Goal: Task Accomplishment & Management: Manage account settings

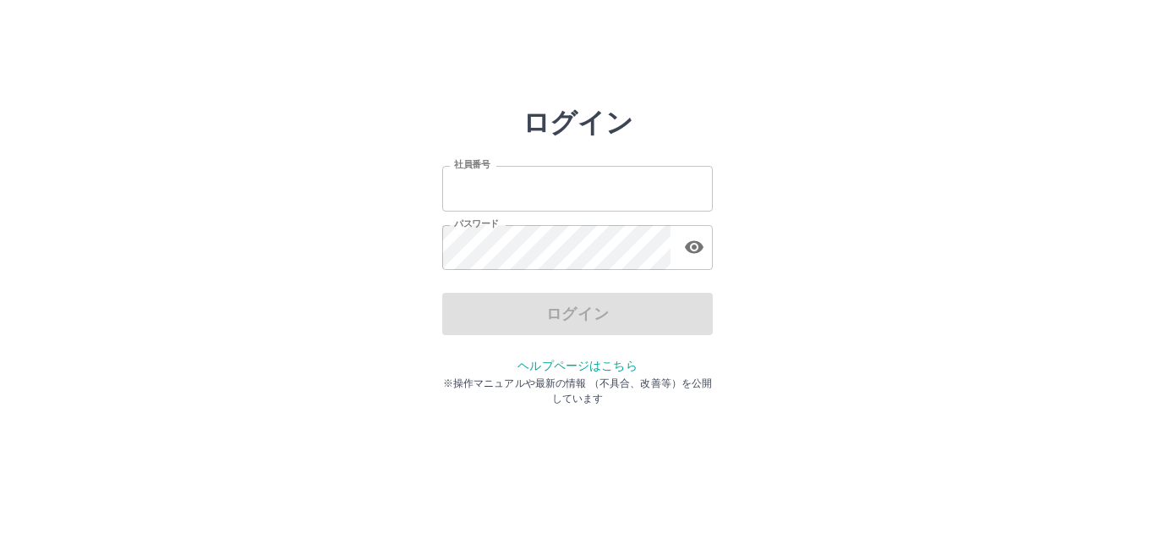
type input "*******"
click at [534, 182] on input "*******" at bounding box center [577, 188] width 271 height 45
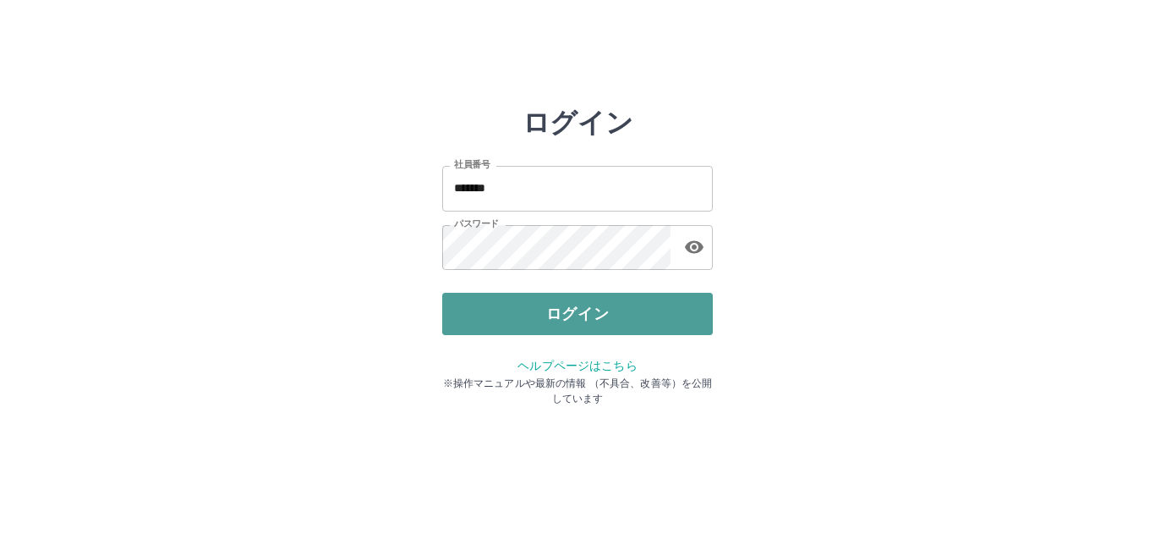
click at [562, 320] on button "ログイン" at bounding box center [577, 314] width 271 height 42
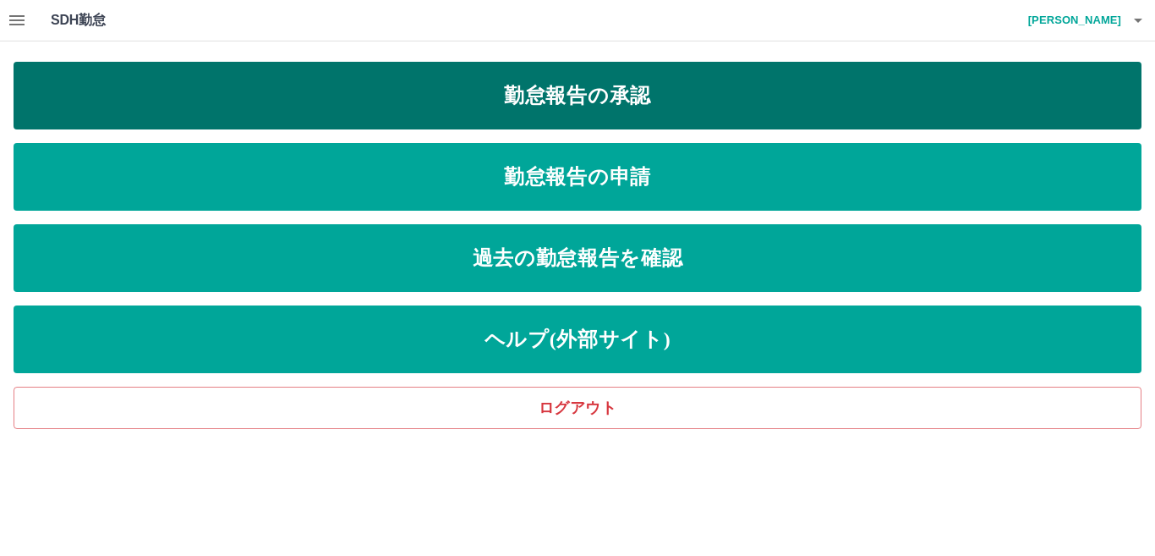
click at [540, 90] on link "勤怠報告の承認" at bounding box center [578, 96] width 1128 height 68
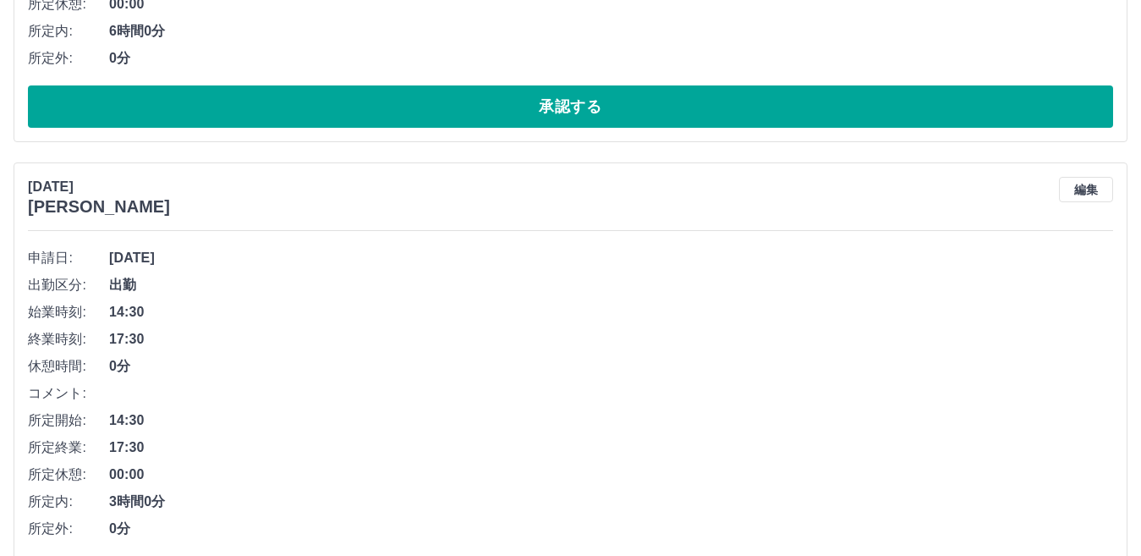
scroll to position [2929, 0]
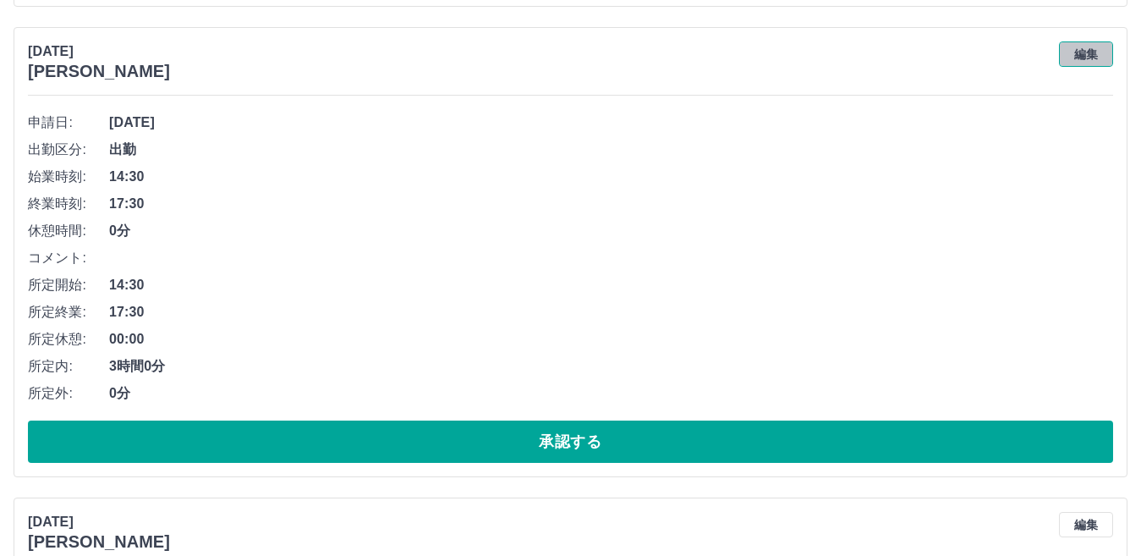
click at [1088, 56] on button "編集" at bounding box center [1086, 53] width 54 height 25
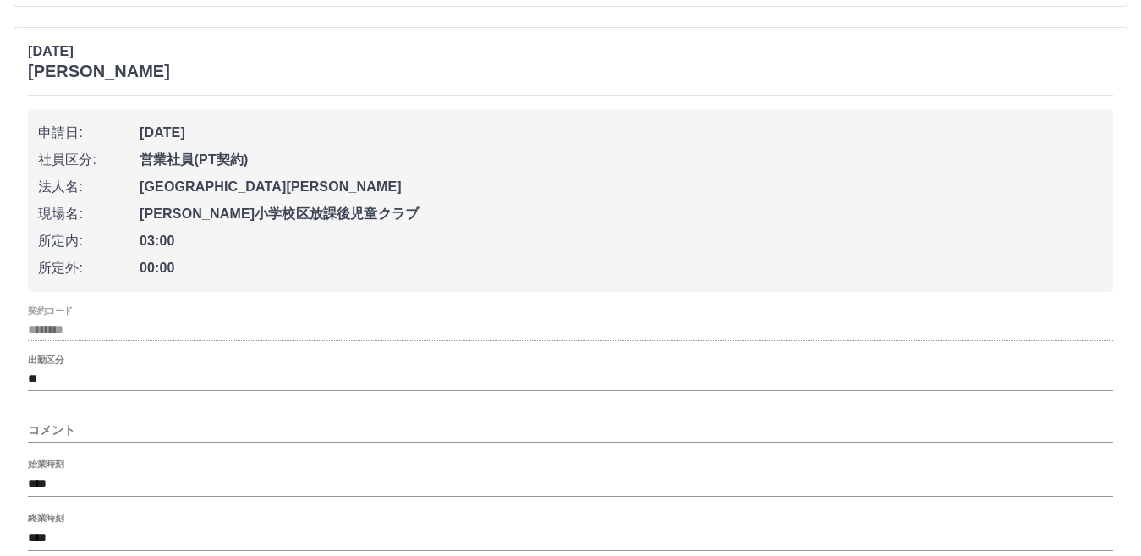
click at [58, 537] on input "****" at bounding box center [570, 538] width 1085 height 25
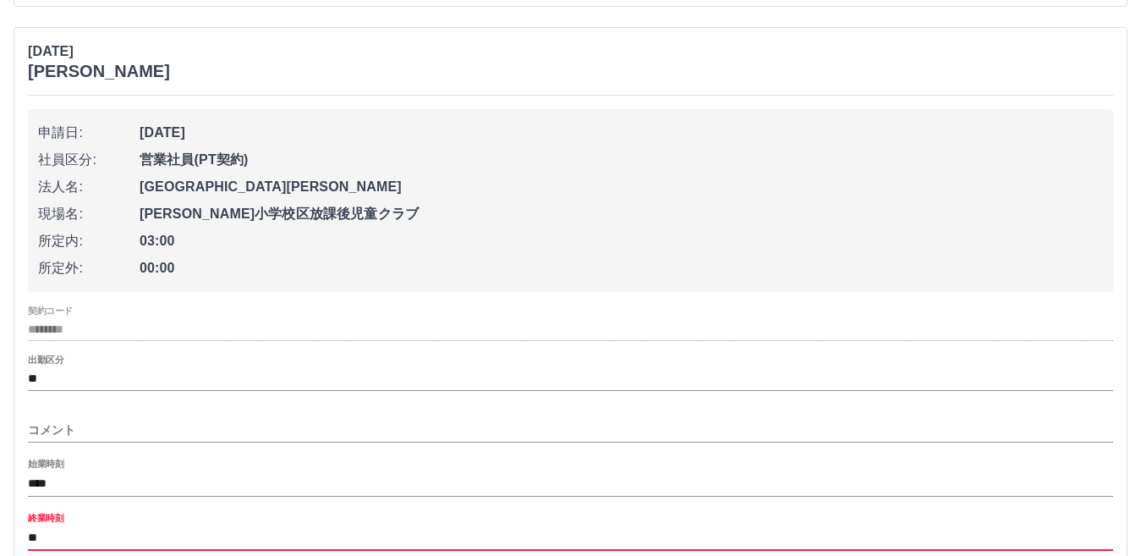
type input "*"
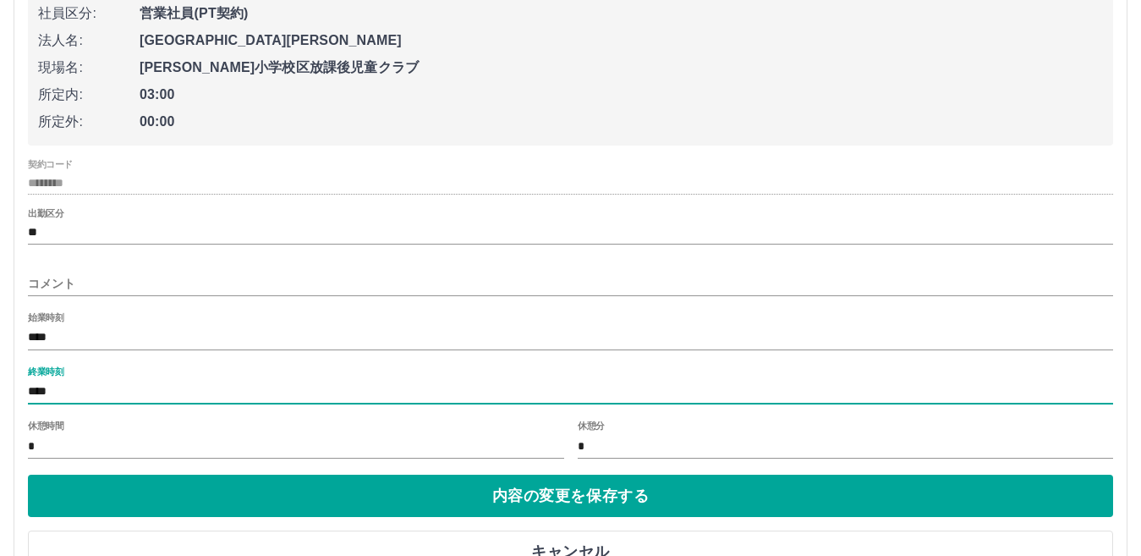
scroll to position [3087, 0]
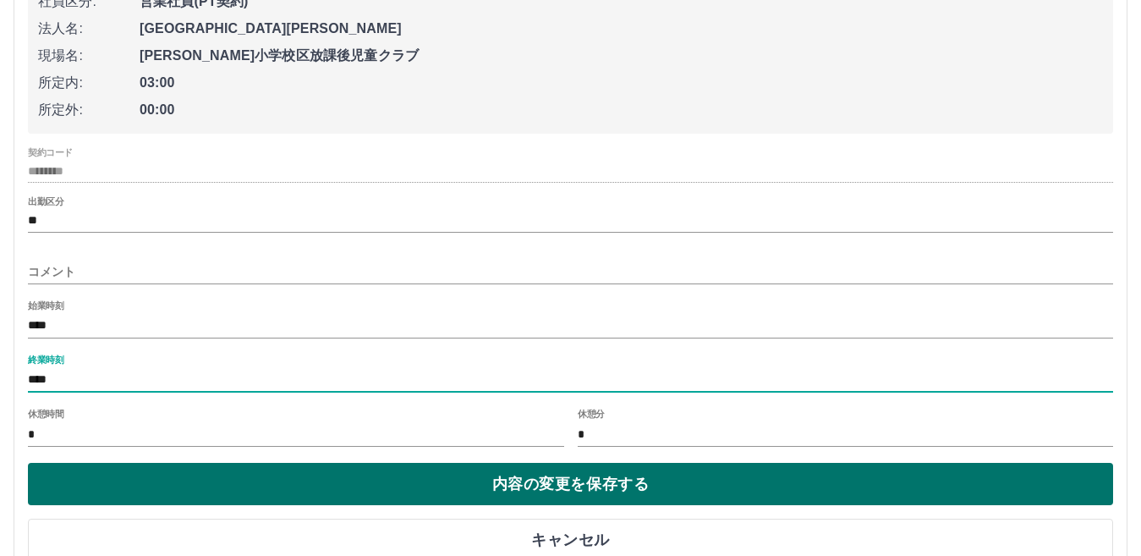
type input "****"
click at [977, 489] on button "内容の変更を保存する" at bounding box center [570, 484] width 1085 height 42
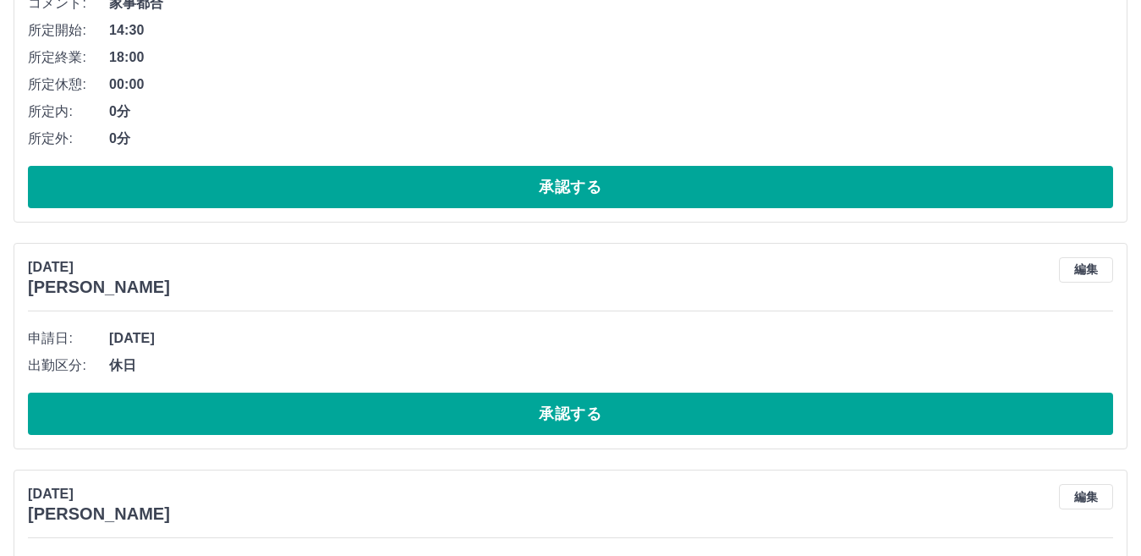
scroll to position [5548, 0]
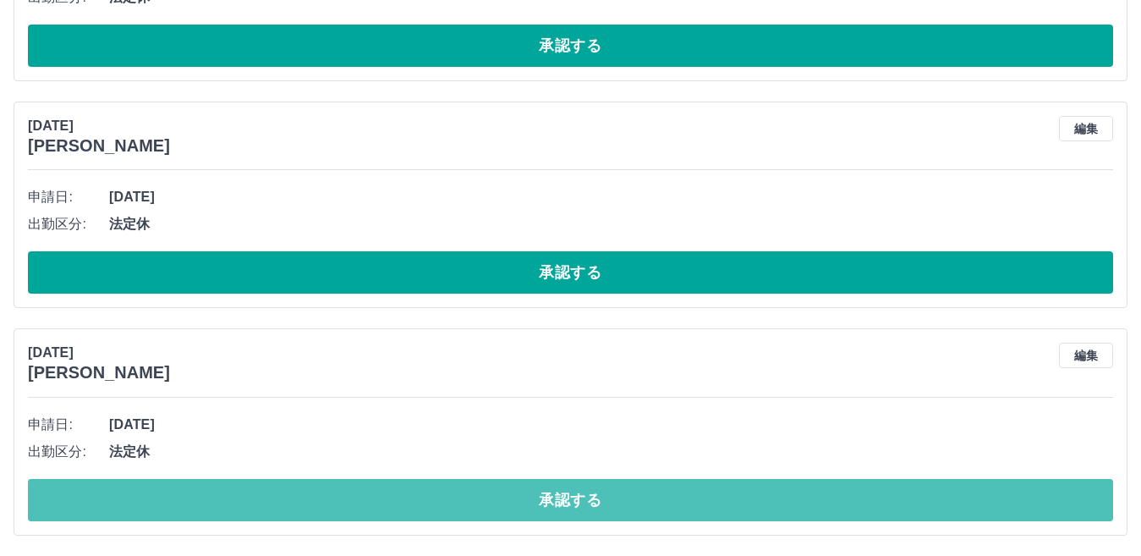
click at [694, 496] on button "承認する" at bounding box center [570, 500] width 1085 height 42
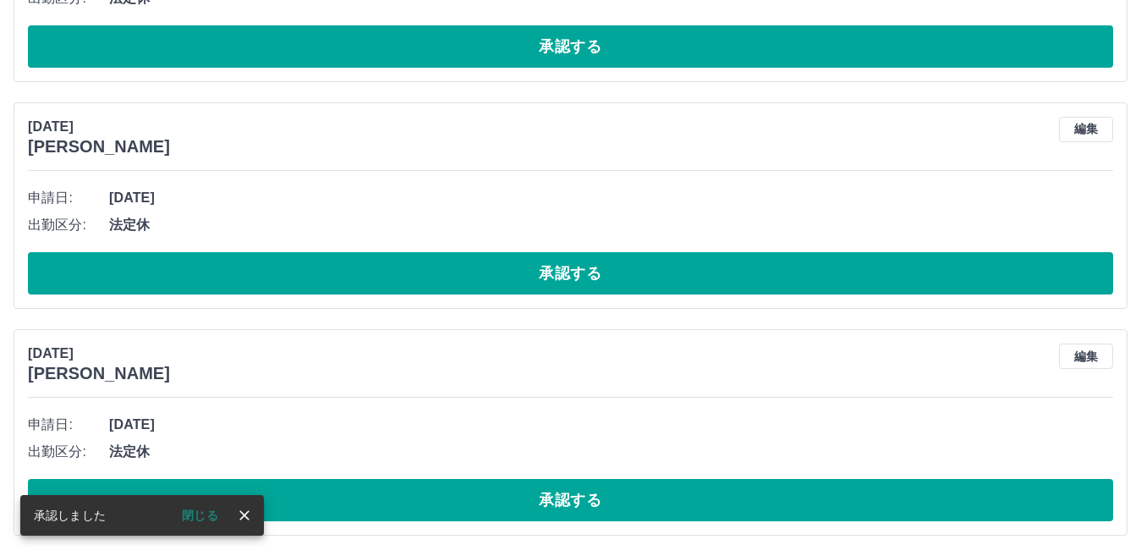
scroll to position [5321, 0]
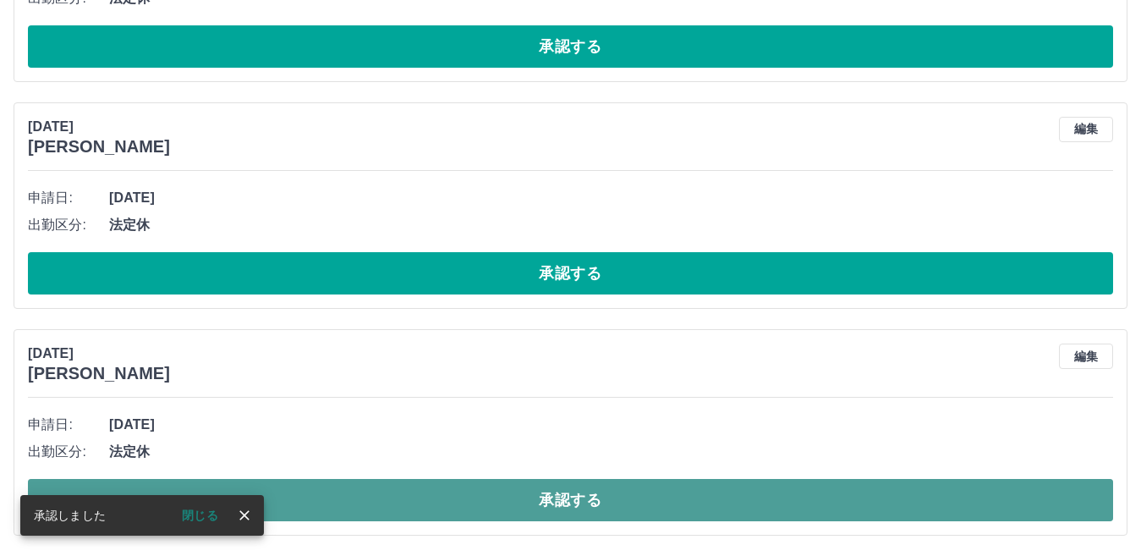
click at [686, 500] on button "承認する" at bounding box center [570, 500] width 1085 height 42
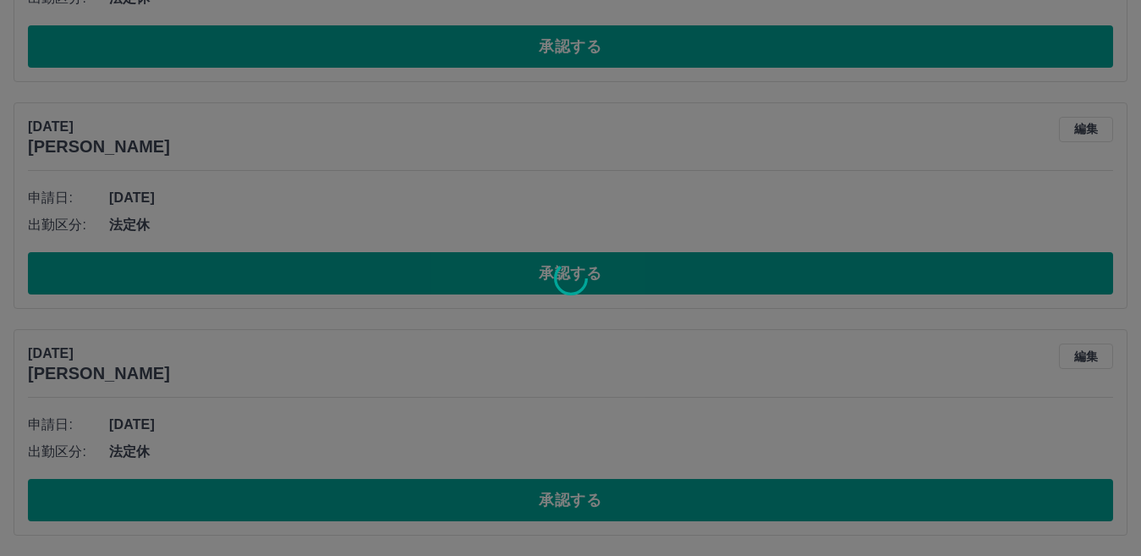
scroll to position [5094, 0]
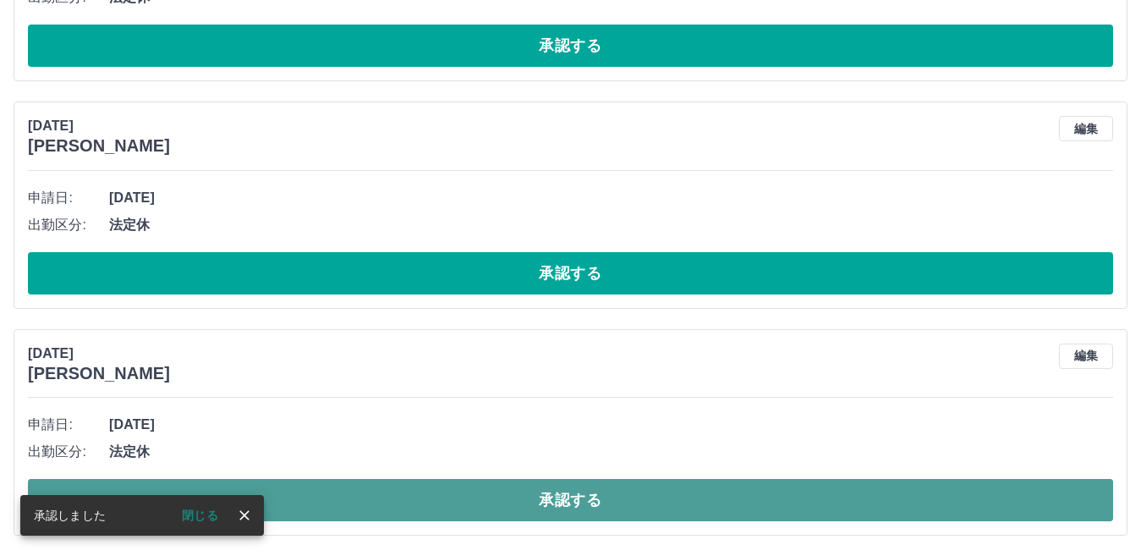
click at [693, 487] on button "承認する" at bounding box center [570, 500] width 1085 height 42
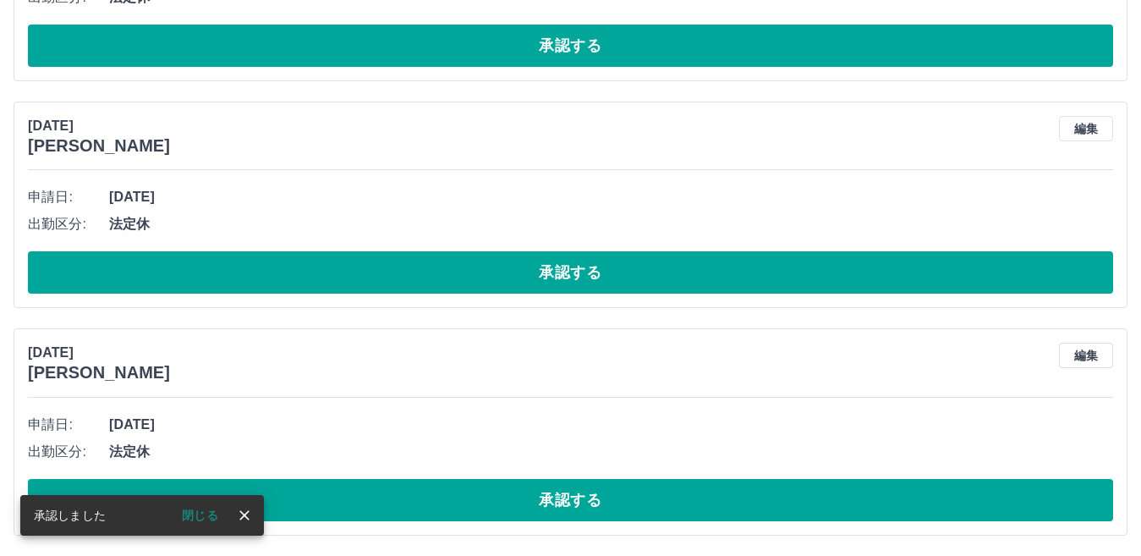
scroll to position [4867, 0]
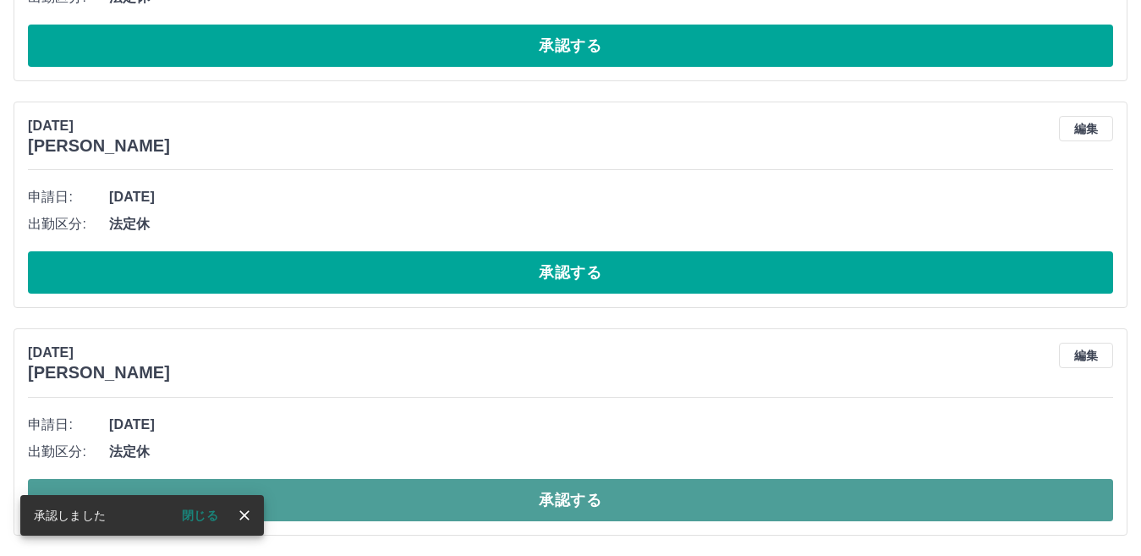
click at [692, 488] on button "承認する" at bounding box center [570, 500] width 1085 height 42
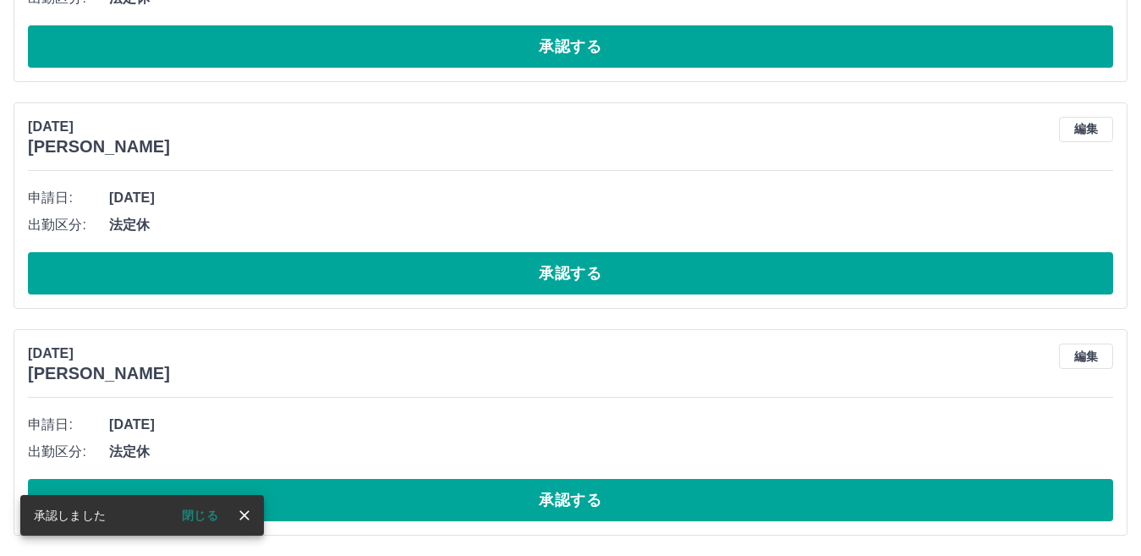
scroll to position [4640, 0]
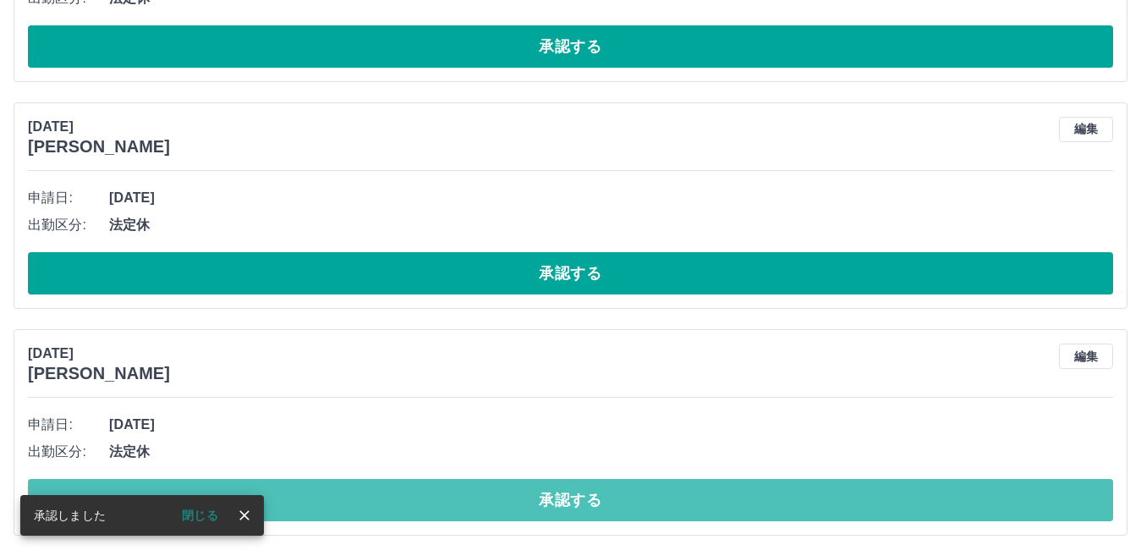
click at [692, 488] on button "承認する" at bounding box center [570, 500] width 1085 height 42
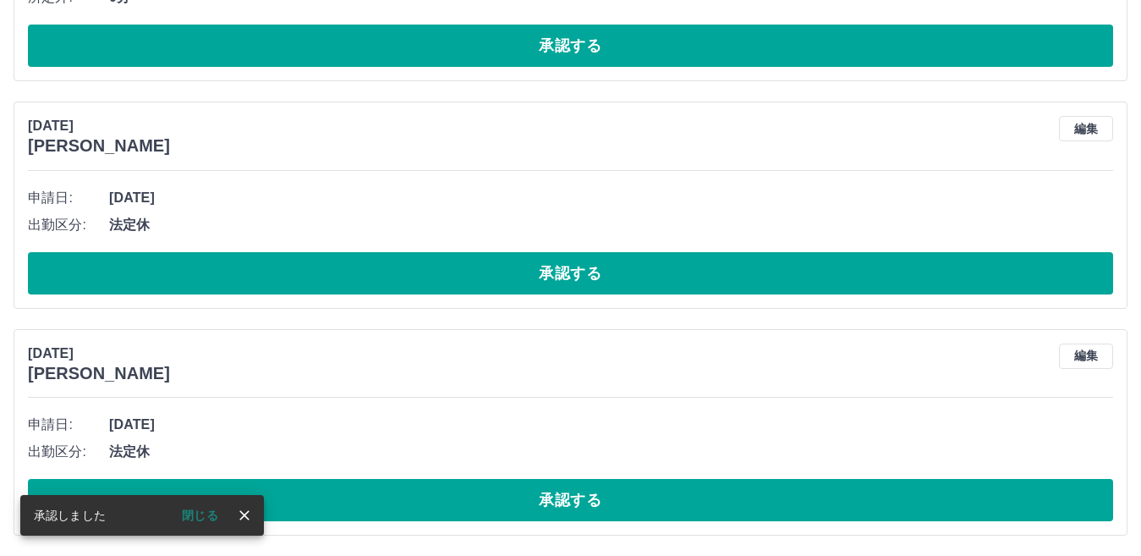
scroll to position [4413, 0]
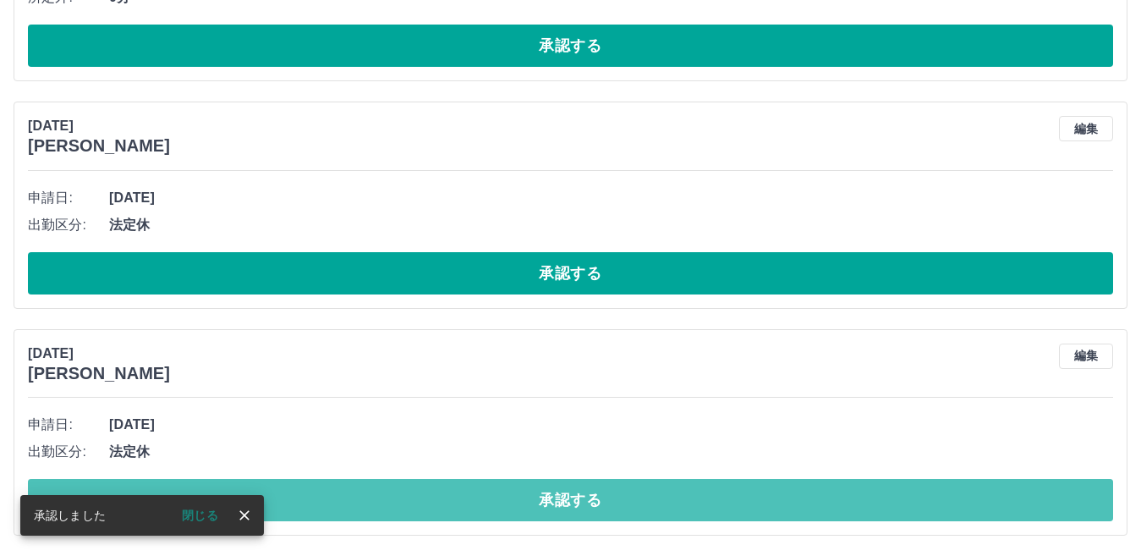
click at [692, 488] on button "承認する" at bounding box center [570, 500] width 1085 height 42
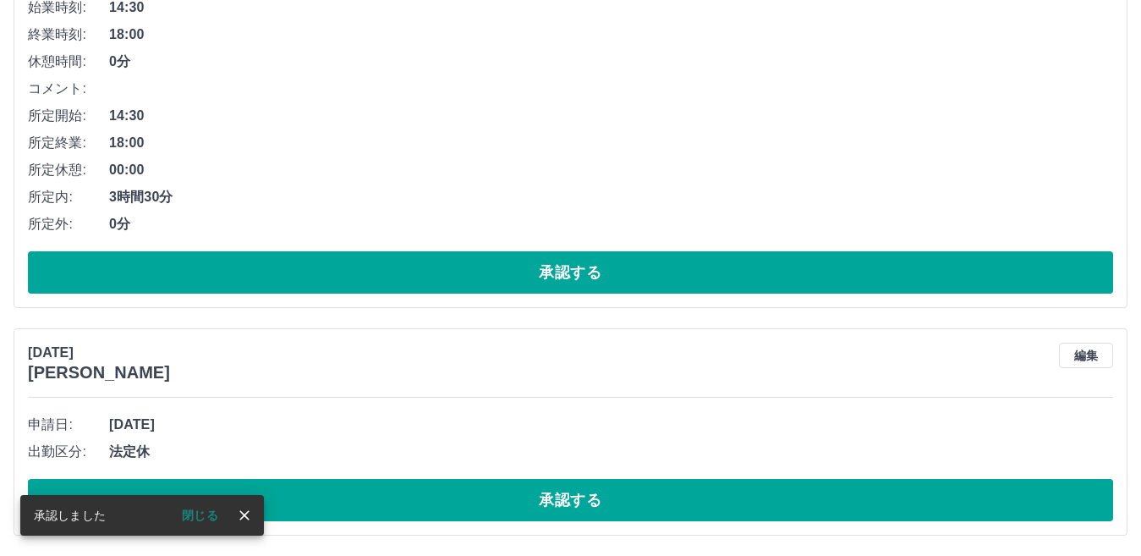
scroll to position [4186, 0]
click at [694, 493] on button "承認する" at bounding box center [570, 500] width 1085 height 42
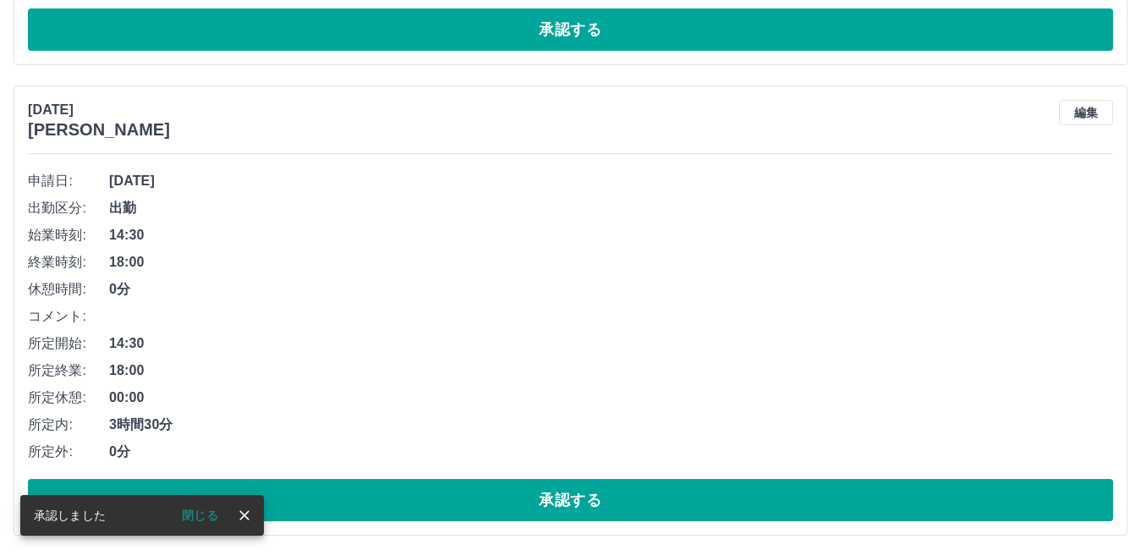
scroll to position [3959, 0]
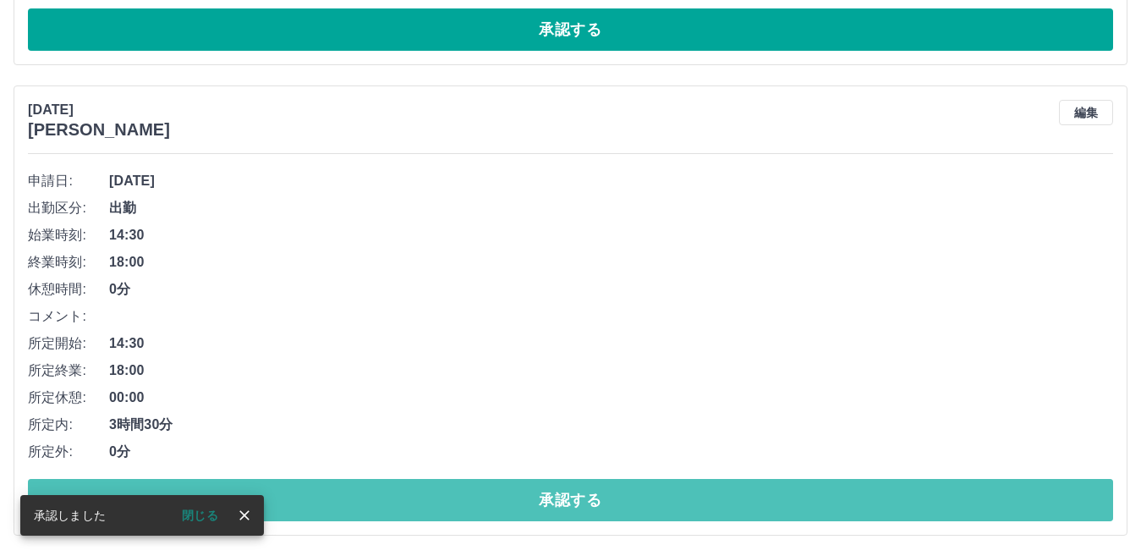
click at [697, 493] on button "承認する" at bounding box center [570, 500] width 1085 height 42
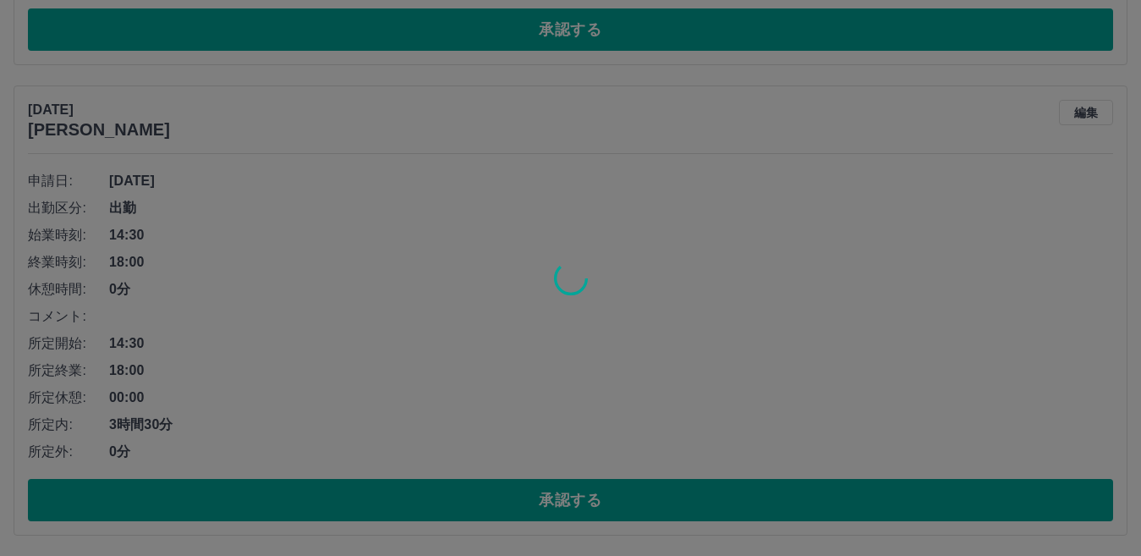
scroll to position [3489, 0]
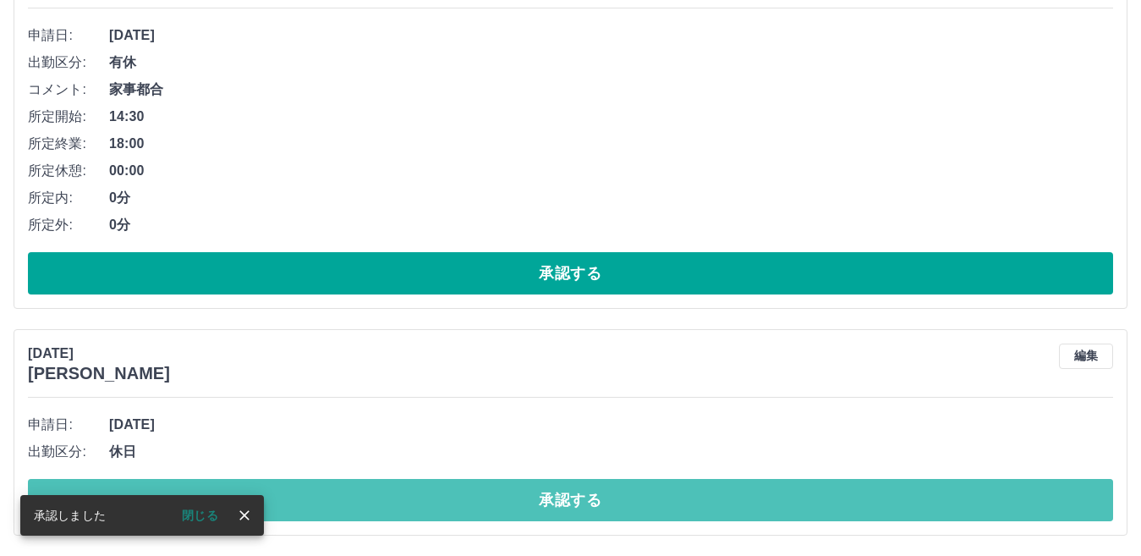
click at [697, 493] on button "承認する" at bounding box center [570, 500] width 1085 height 42
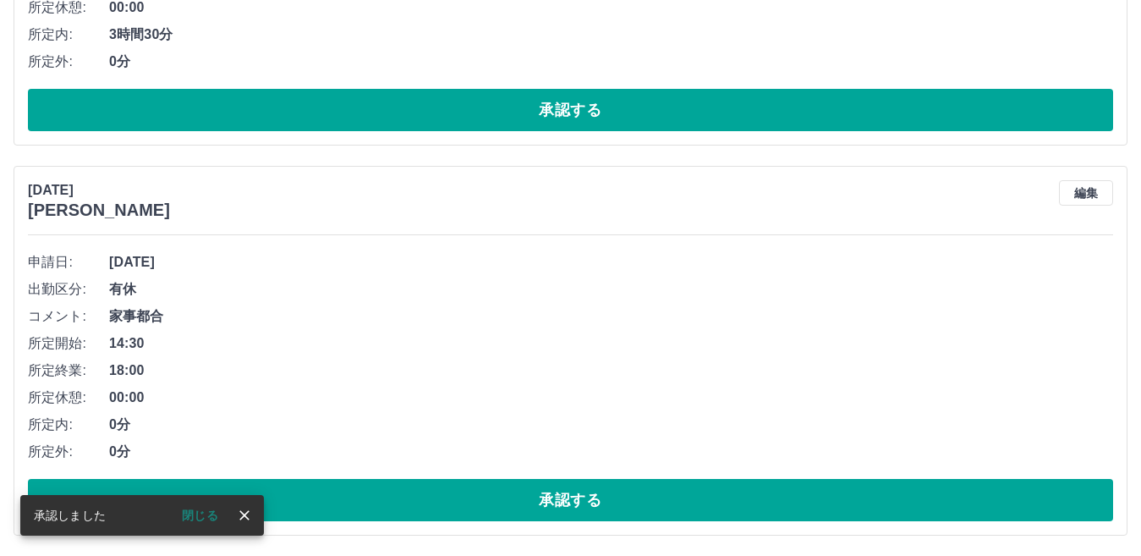
scroll to position [3262, 0]
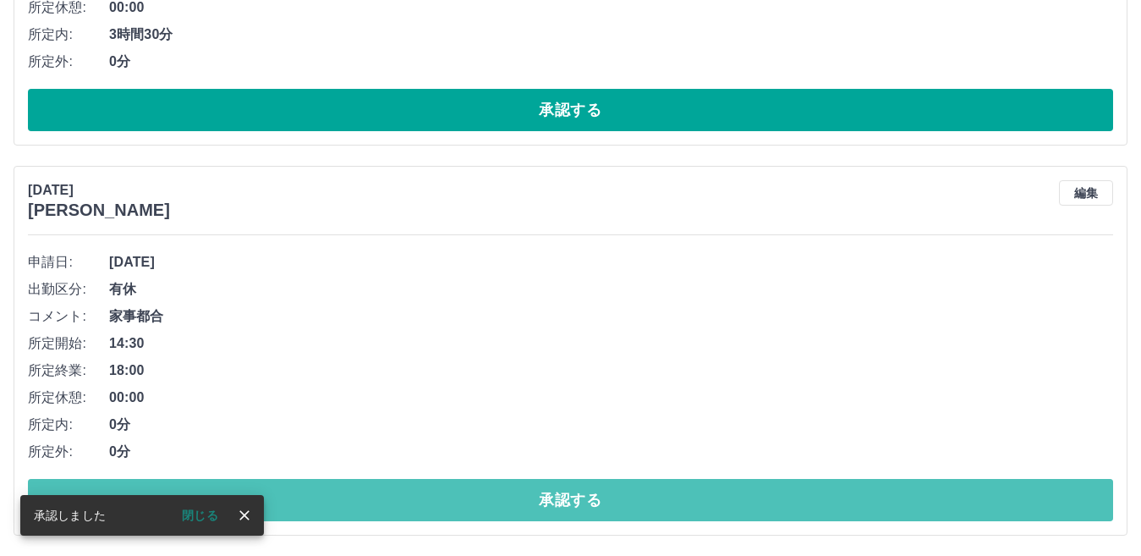
click at [697, 493] on button "承認する" at bounding box center [570, 500] width 1085 height 42
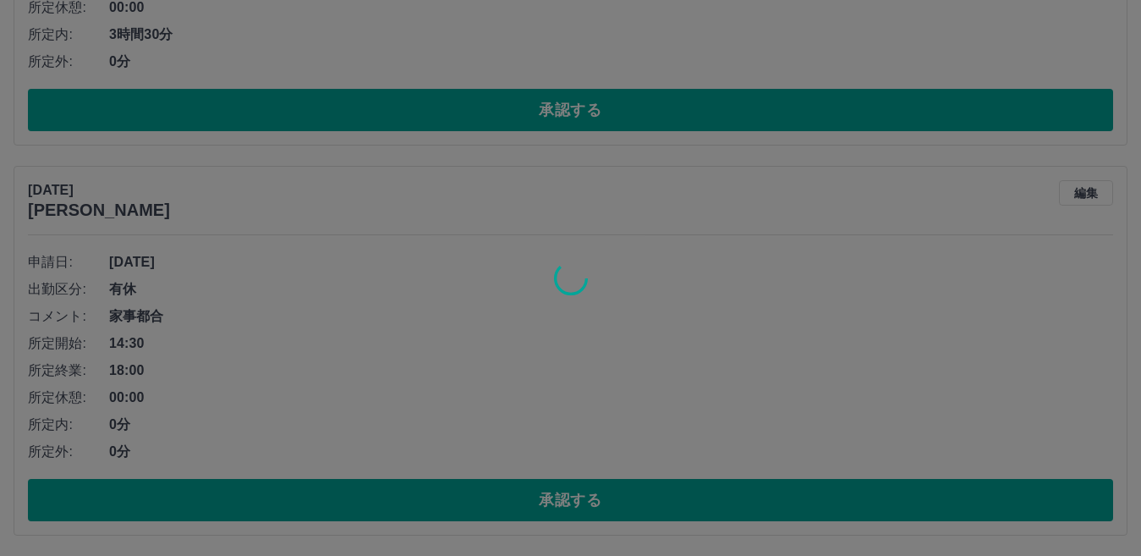
scroll to position [2872, 0]
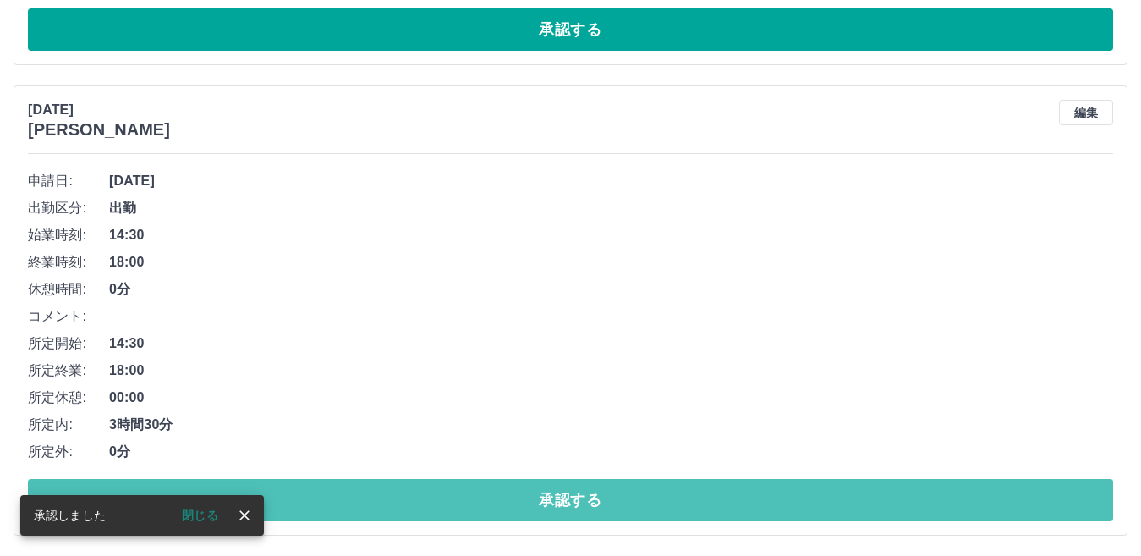
click at [697, 493] on button "承認する" at bounding box center [570, 500] width 1085 height 42
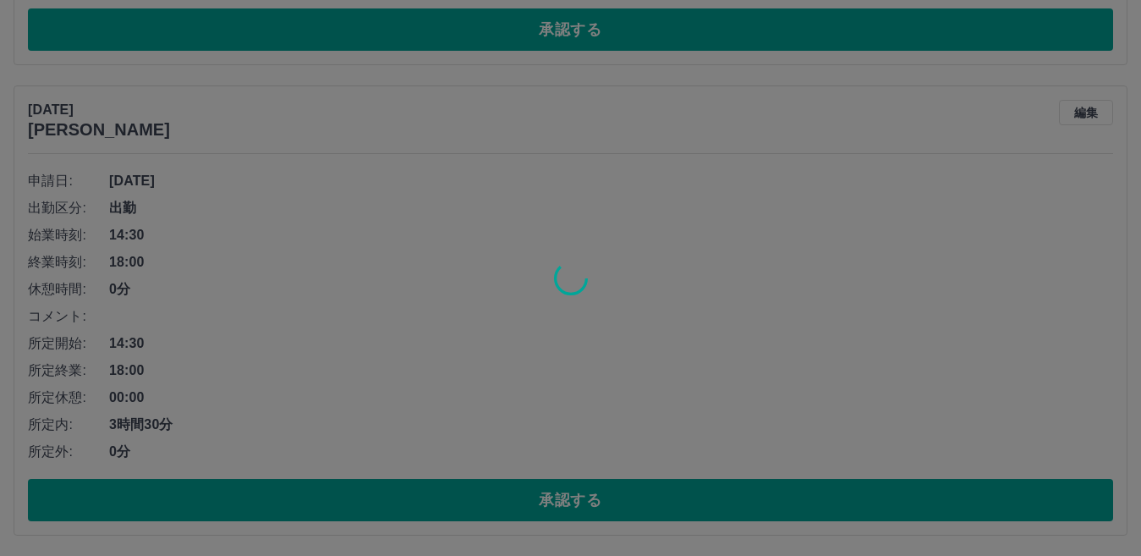
scroll to position [2402, 0]
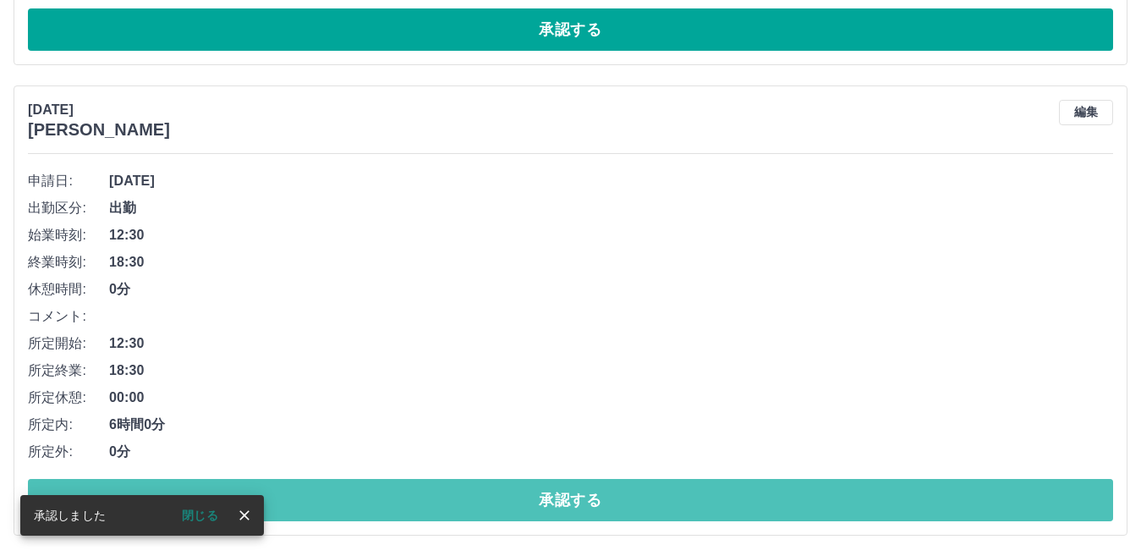
click at [697, 493] on button "承認する" at bounding box center [570, 500] width 1085 height 42
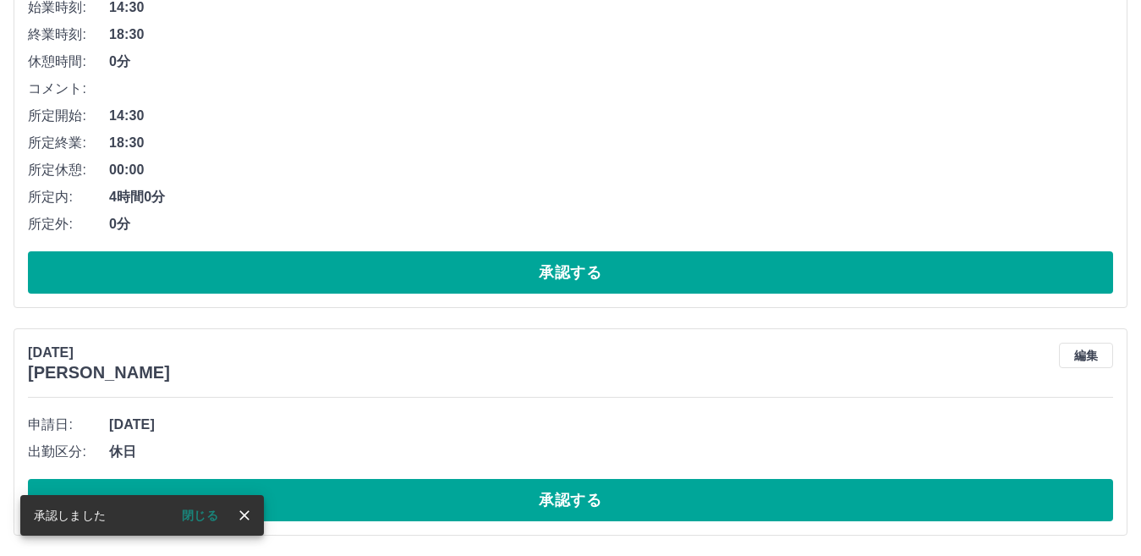
scroll to position [1932, 0]
click at [697, 493] on button "承認する" at bounding box center [570, 500] width 1085 height 42
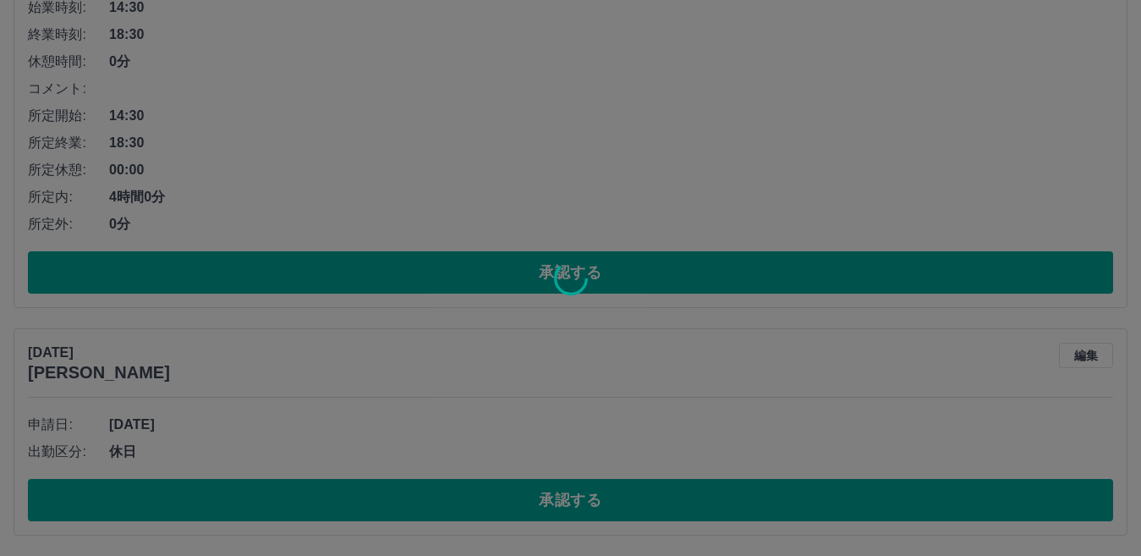
scroll to position [1704, 0]
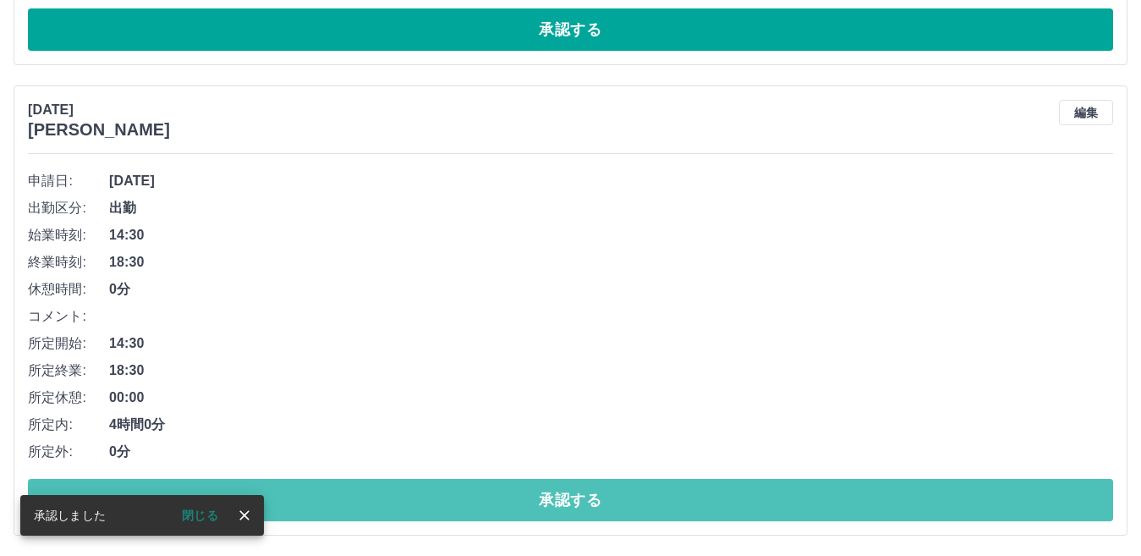
click at [697, 493] on button "承認する" at bounding box center [570, 500] width 1085 height 42
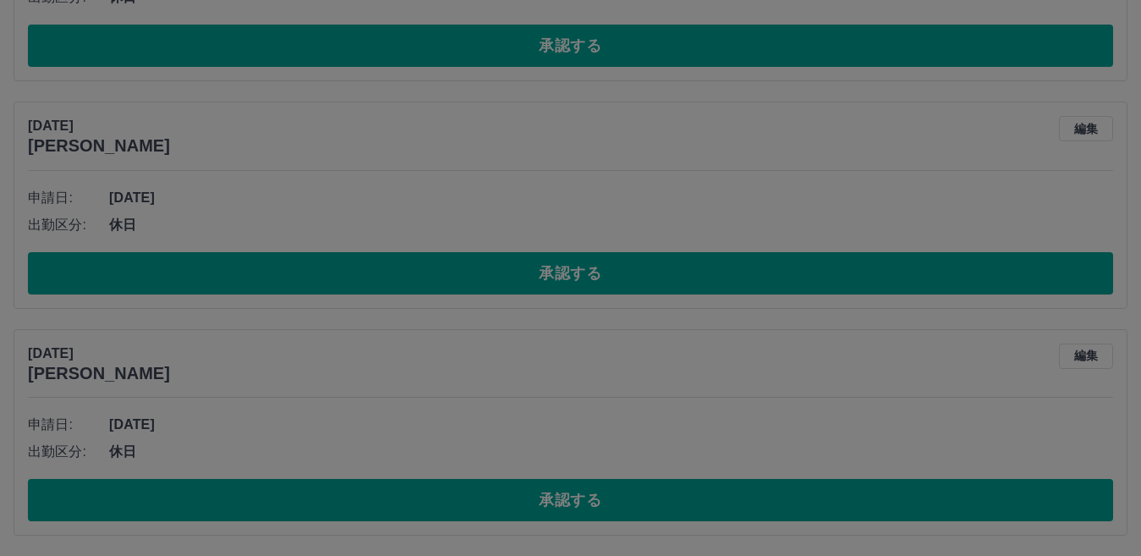
scroll to position [1234, 0]
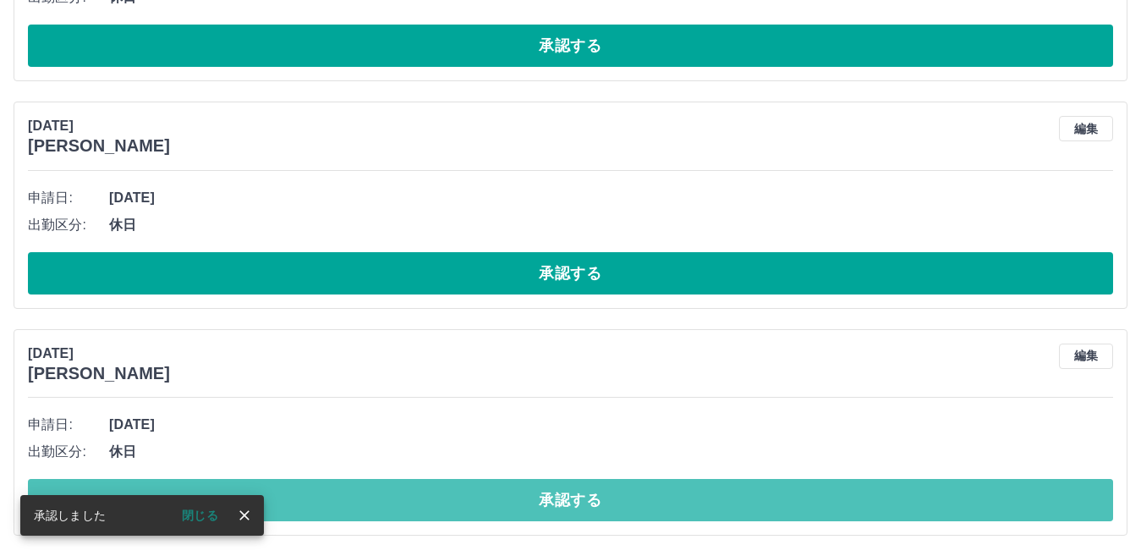
click at [698, 493] on button "承認する" at bounding box center [570, 500] width 1085 height 42
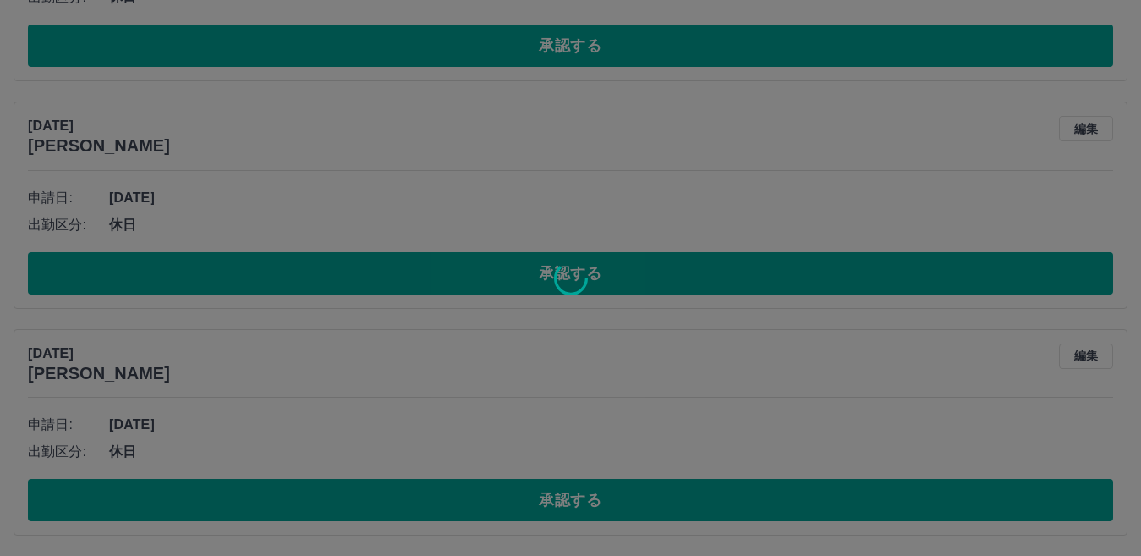
scroll to position [1007, 0]
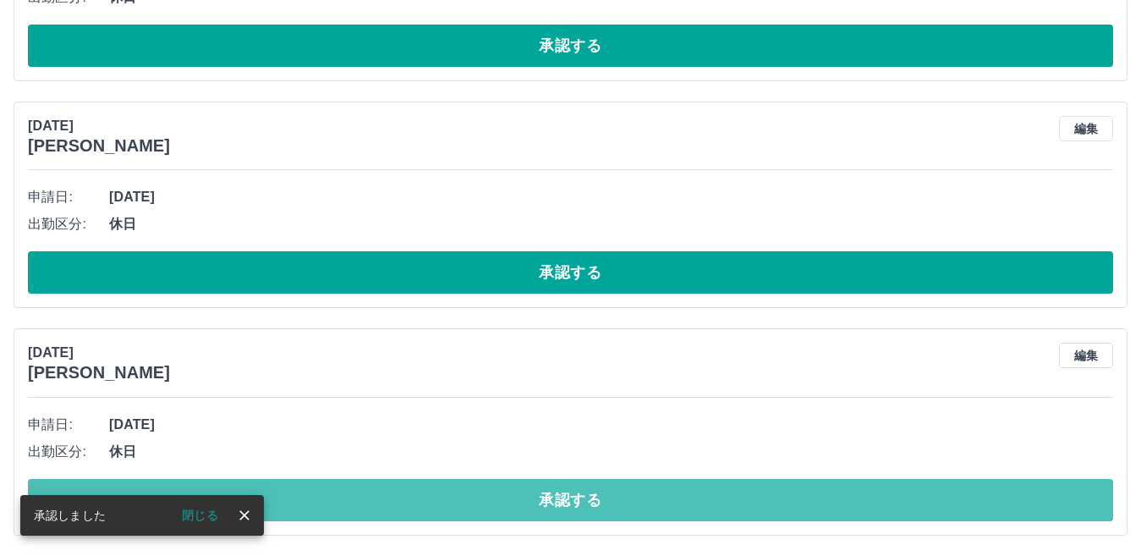
click at [698, 493] on button "承認する" at bounding box center [570, 500] width 1085 height 42
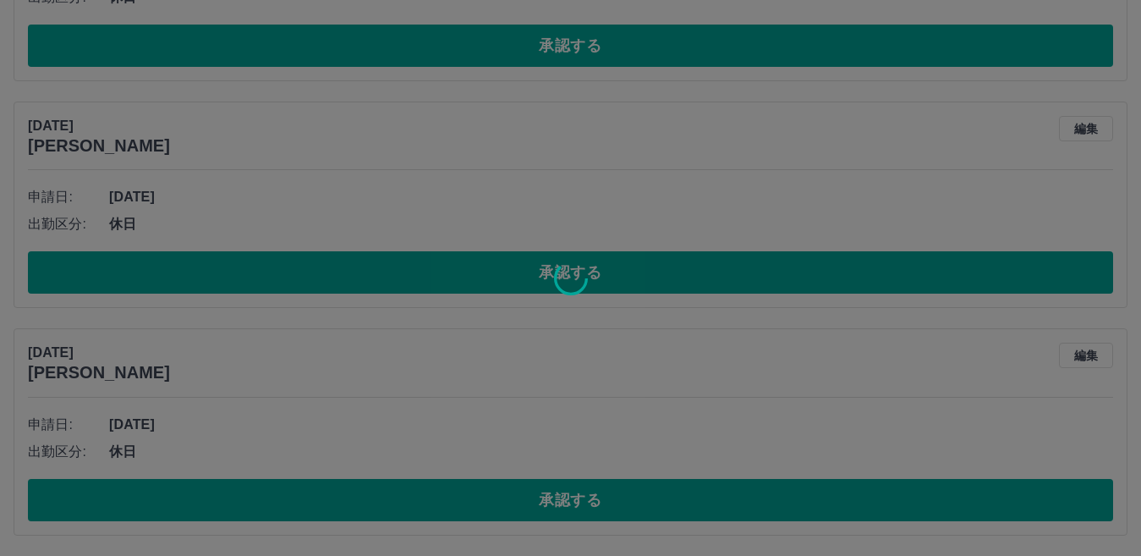
scroll to position [780, 0]
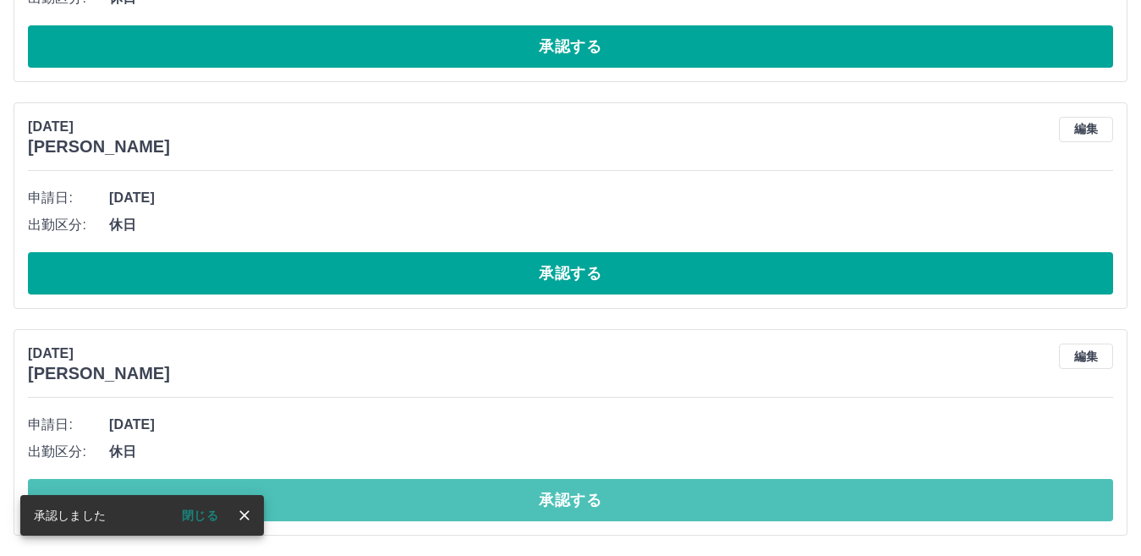
click at [698, 493] on button "承認する" at bounding box center [570, 500] width 1085 height 42
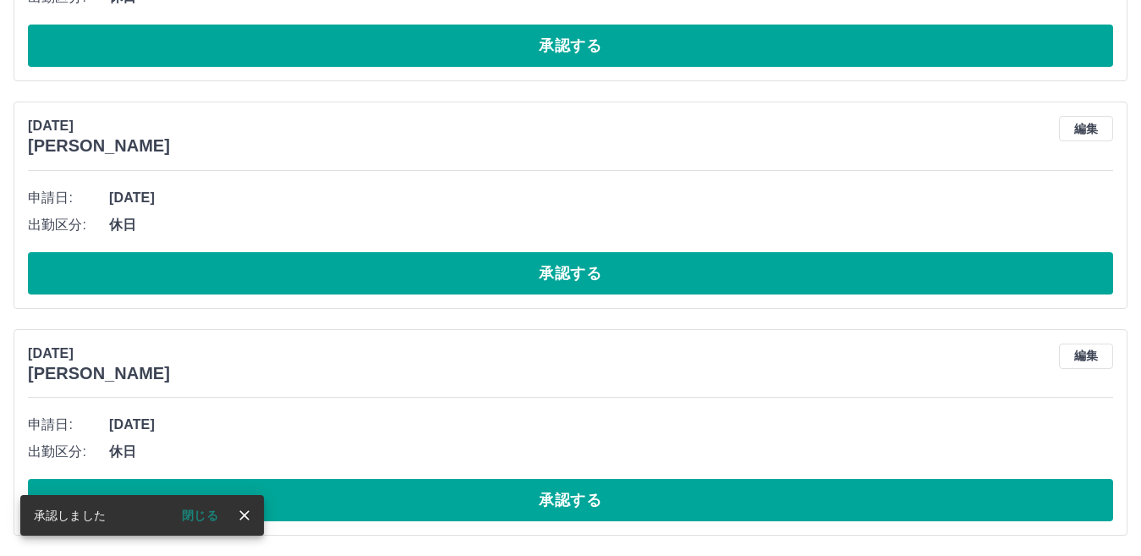
scroll to position [553, 0]
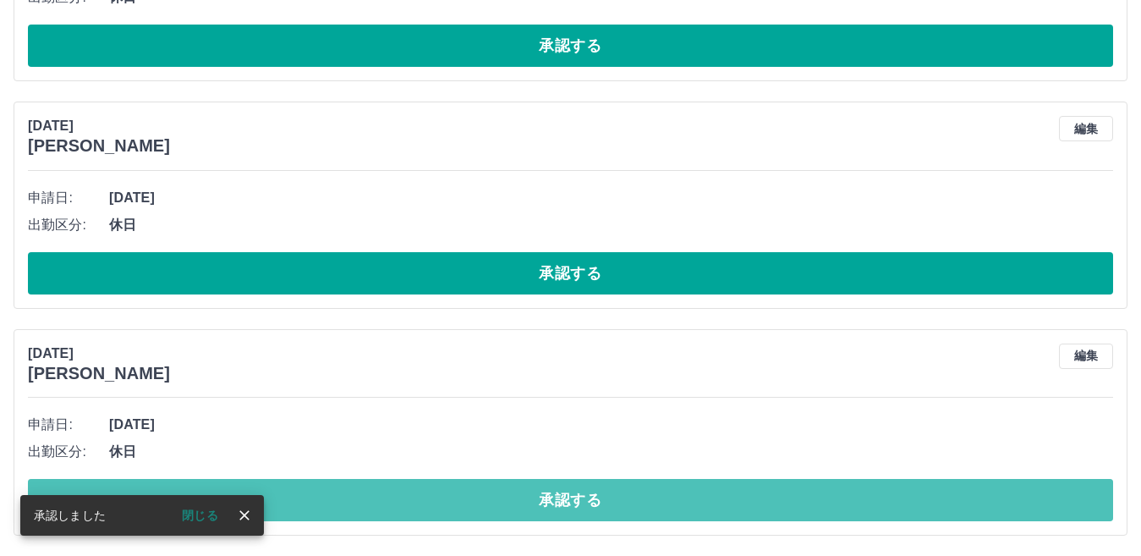
click at [698, 493] on button "承認する" at bounding box center [570, 500] width 1085 height 42
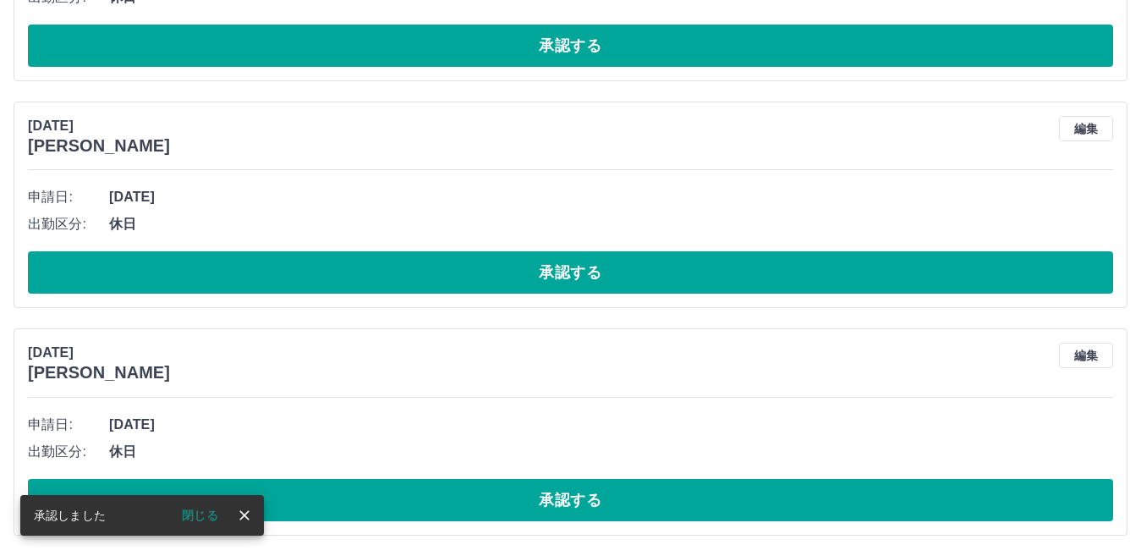
scroll to position [326, 0]
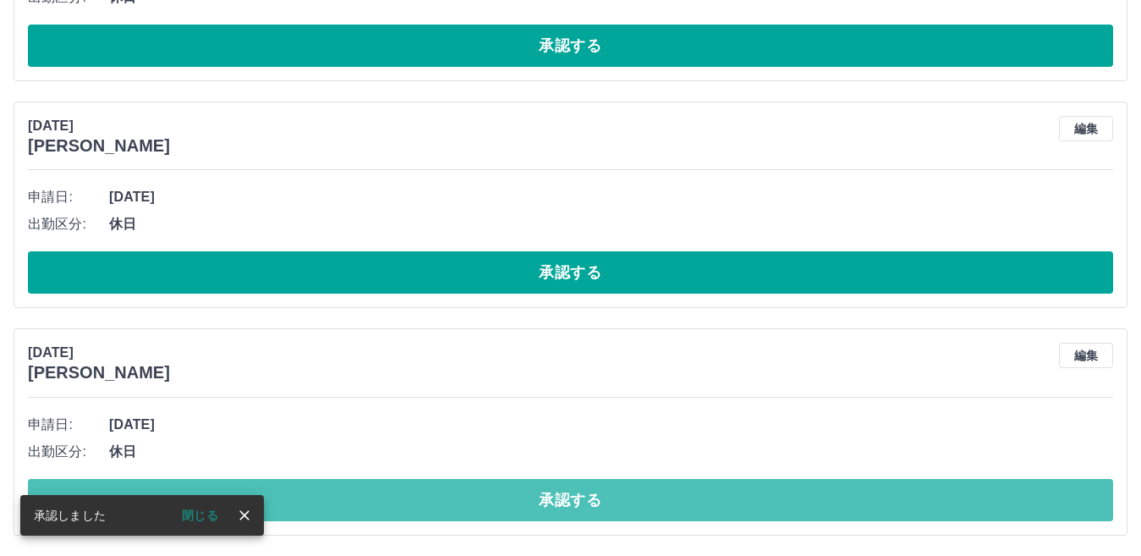
click at [698, 493] on button "承認する" at bounding box center [570, 500] width 1085 height 42
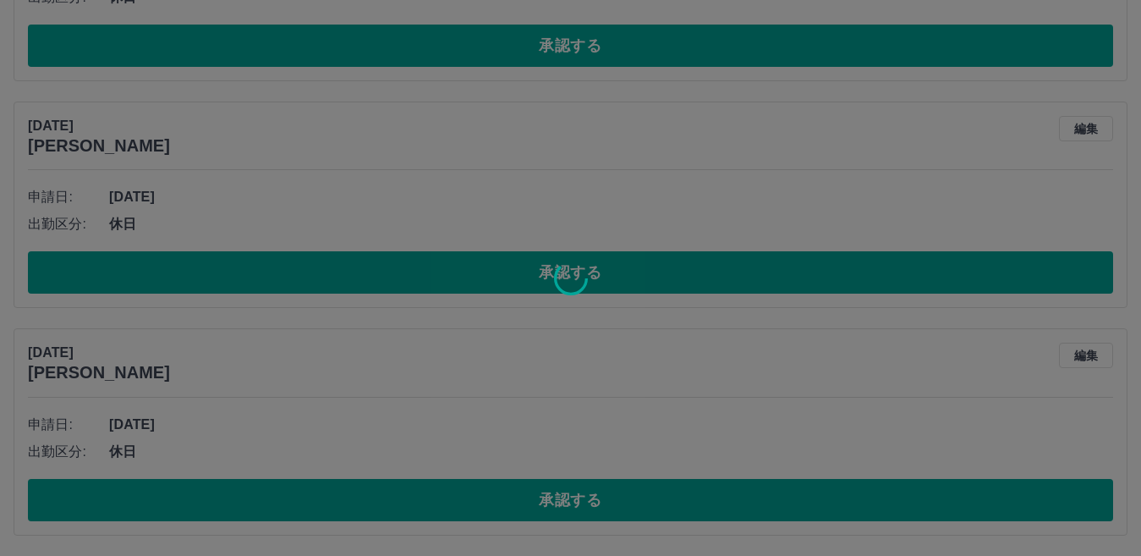
scroll to position [99, 0]
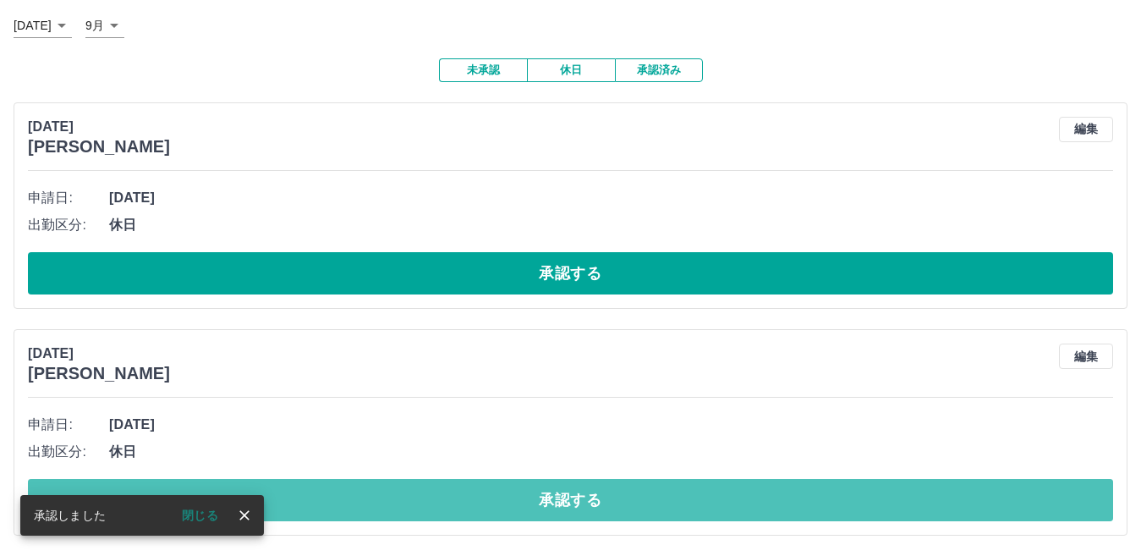
click at [698, 493] on button "承認する" at bounding box center [570, 500] width 1085 height 42
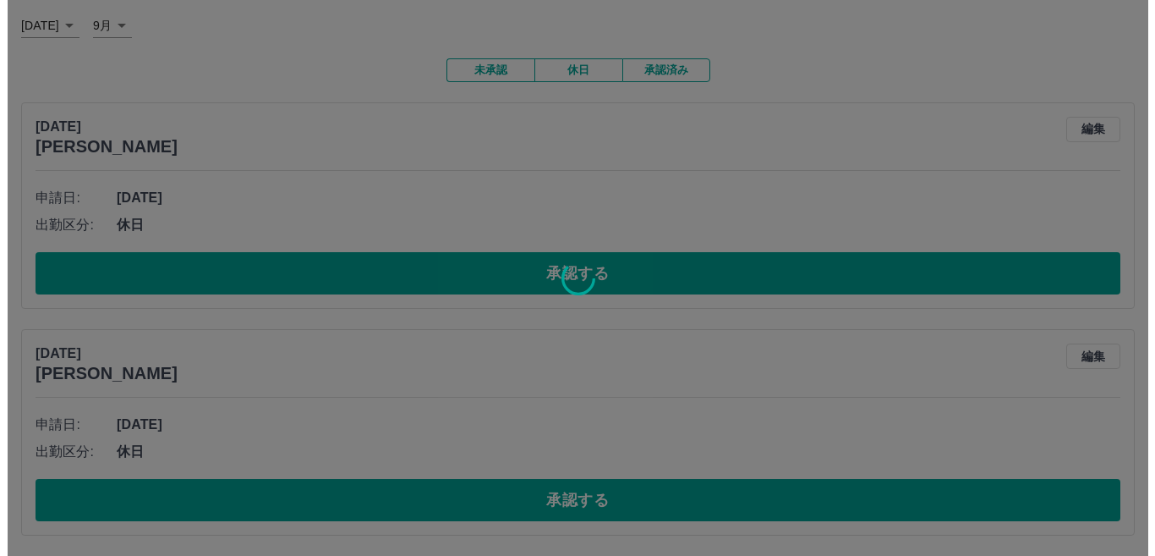
scroll to position [0, 0]
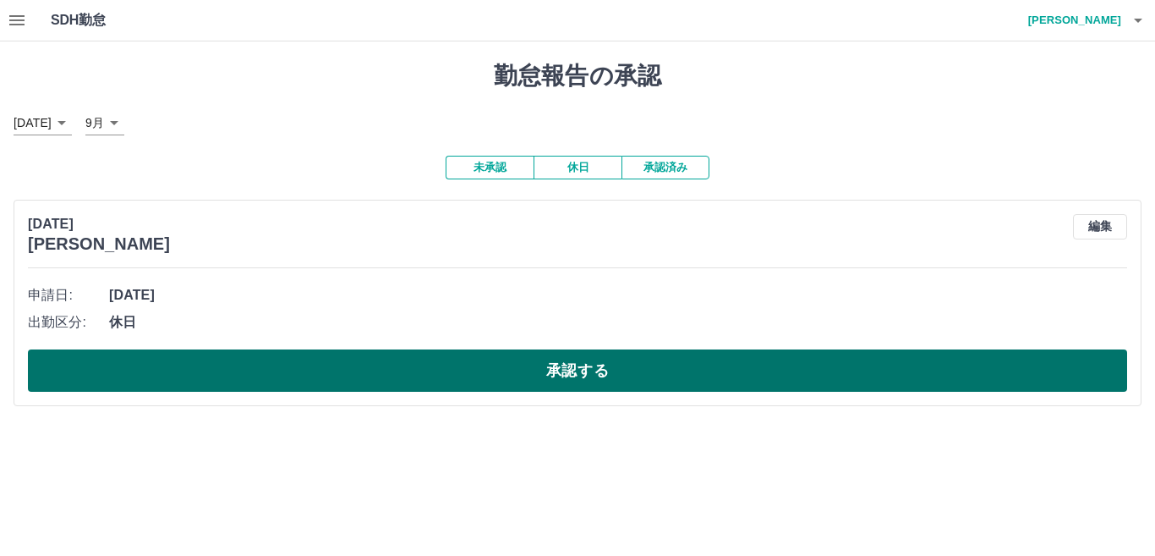
click at [1046, 361] on button "承認する" at bounding box center [577, 370] width 1099 height 42
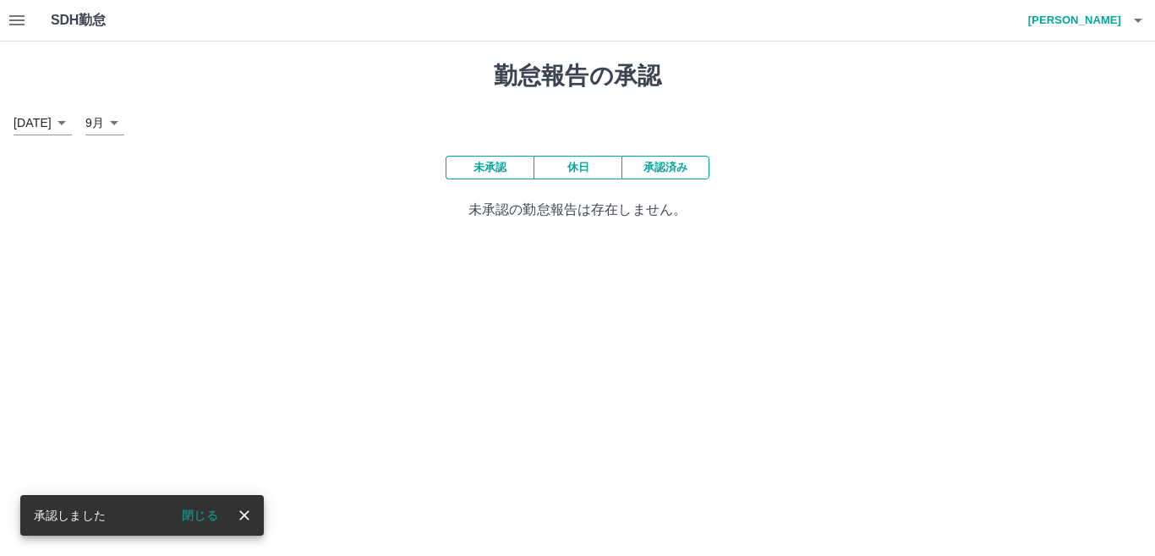
click at [1142, 19] on icon "button" at bounding box center [1138, 21] width 8 height 4
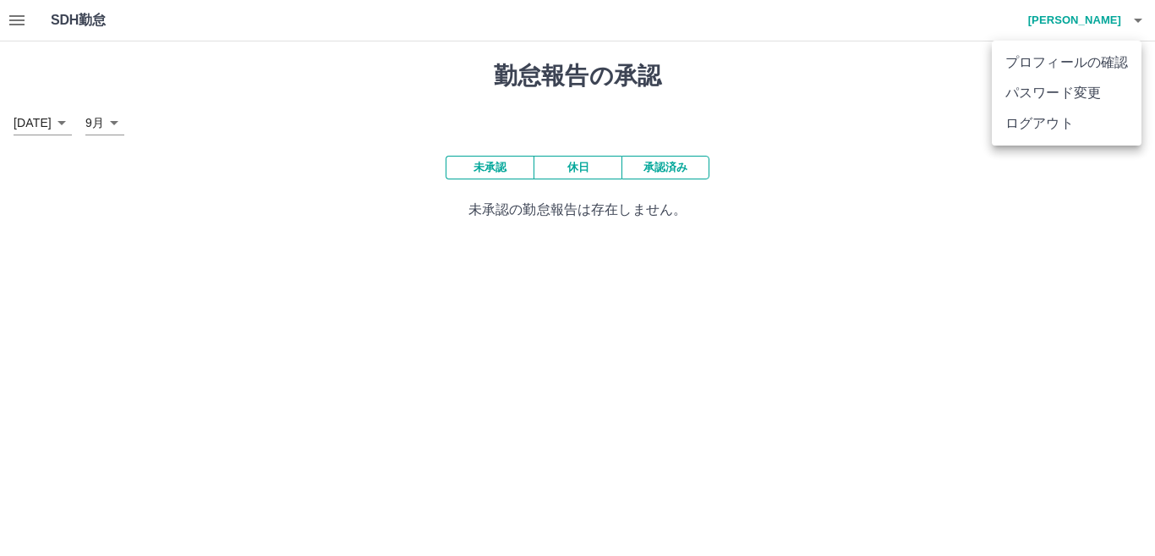
click at [1060, 123] on li "ログアウト" at bounding box center [1067, 123] width 150 height 30
